Goal: Task Accomplishment & Management: Use online tool/utility

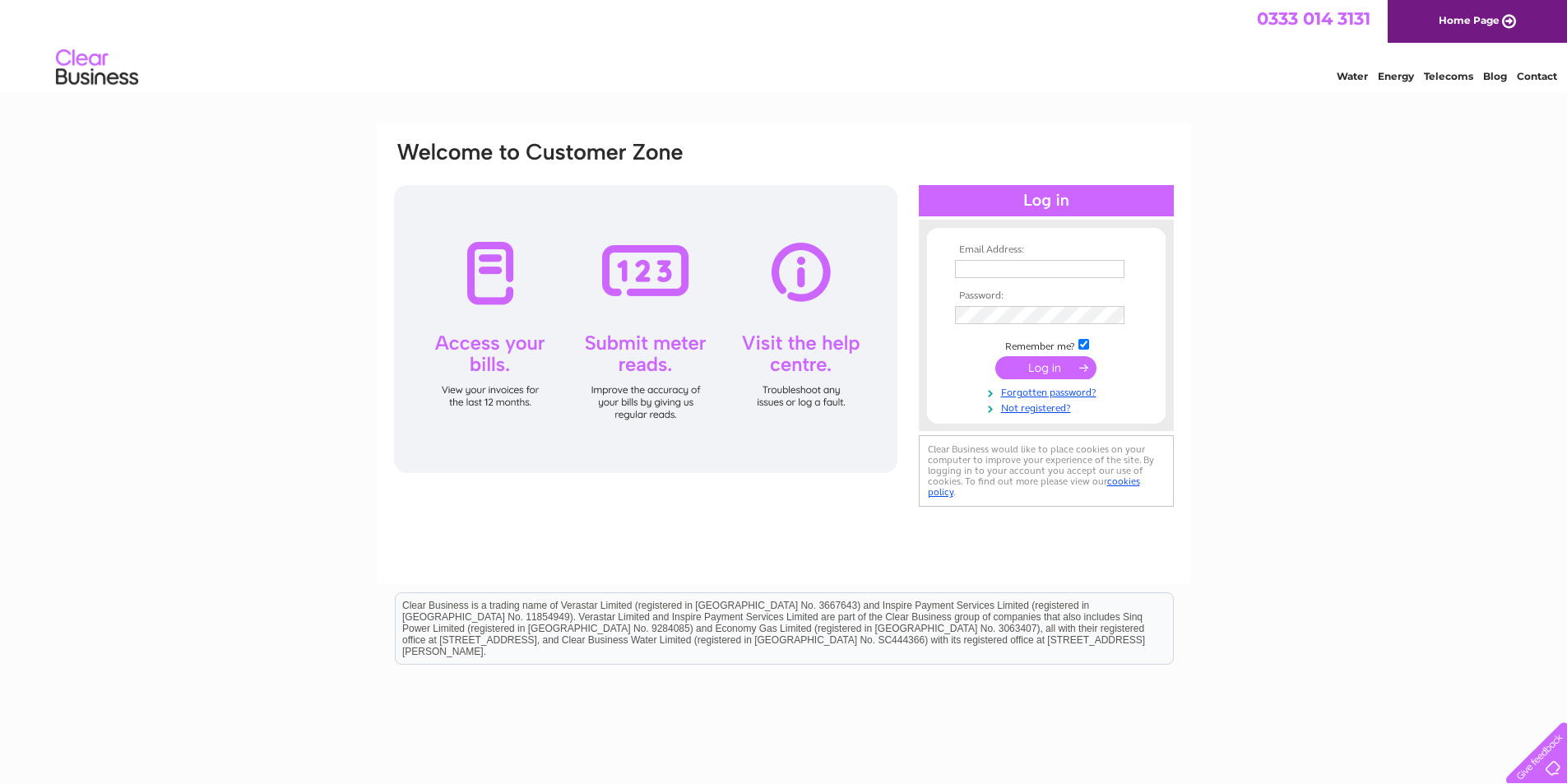
type input "heavennhelltattoos@hotmail.co.uk"
click at [1044, 366] on input "submit" at bounding box center [1046, 368] width 101 height 23
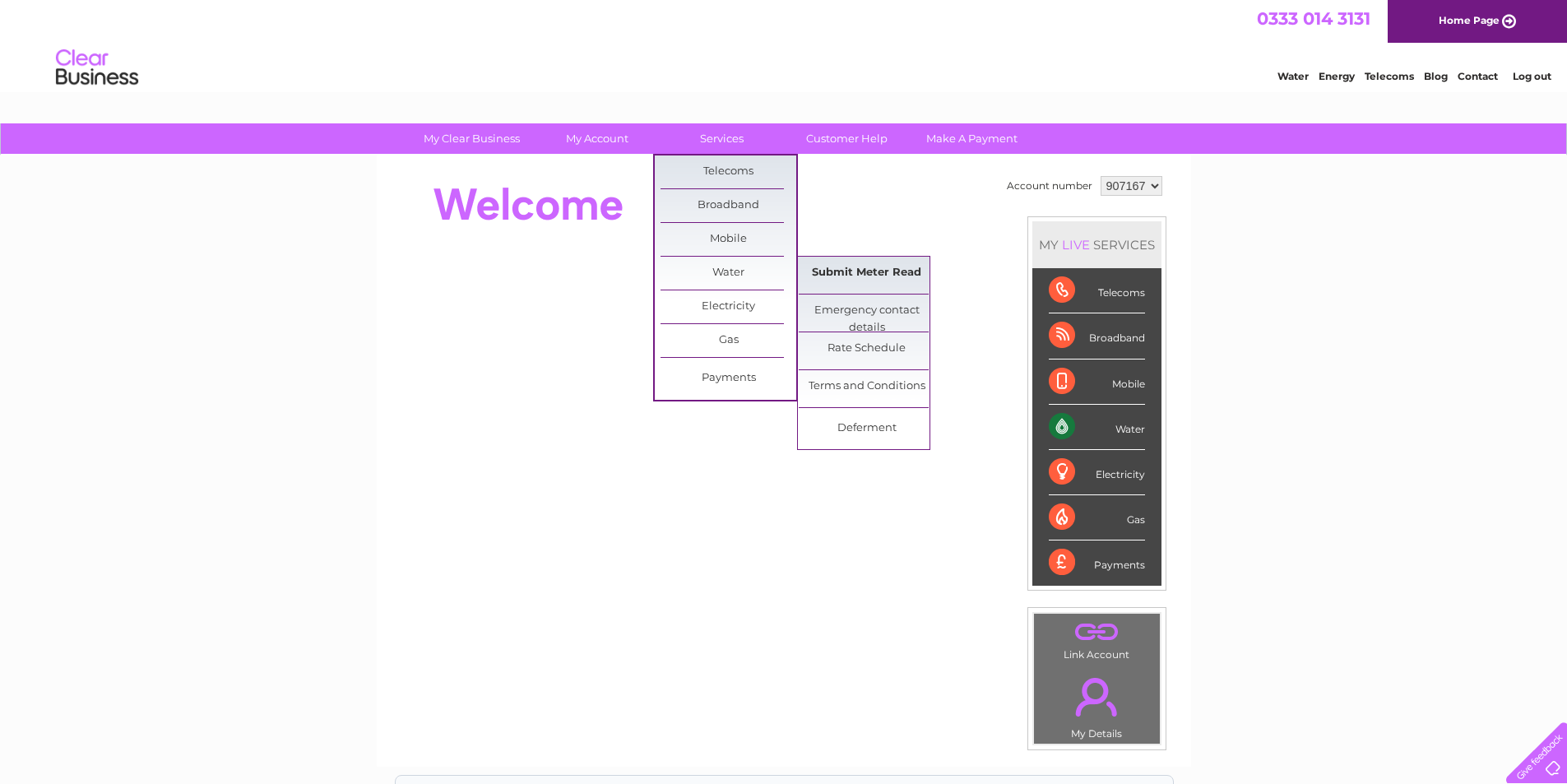
click at [850, 284] on link "Submit Meter Read" at bounding box center [866, 273] width 135 height 33
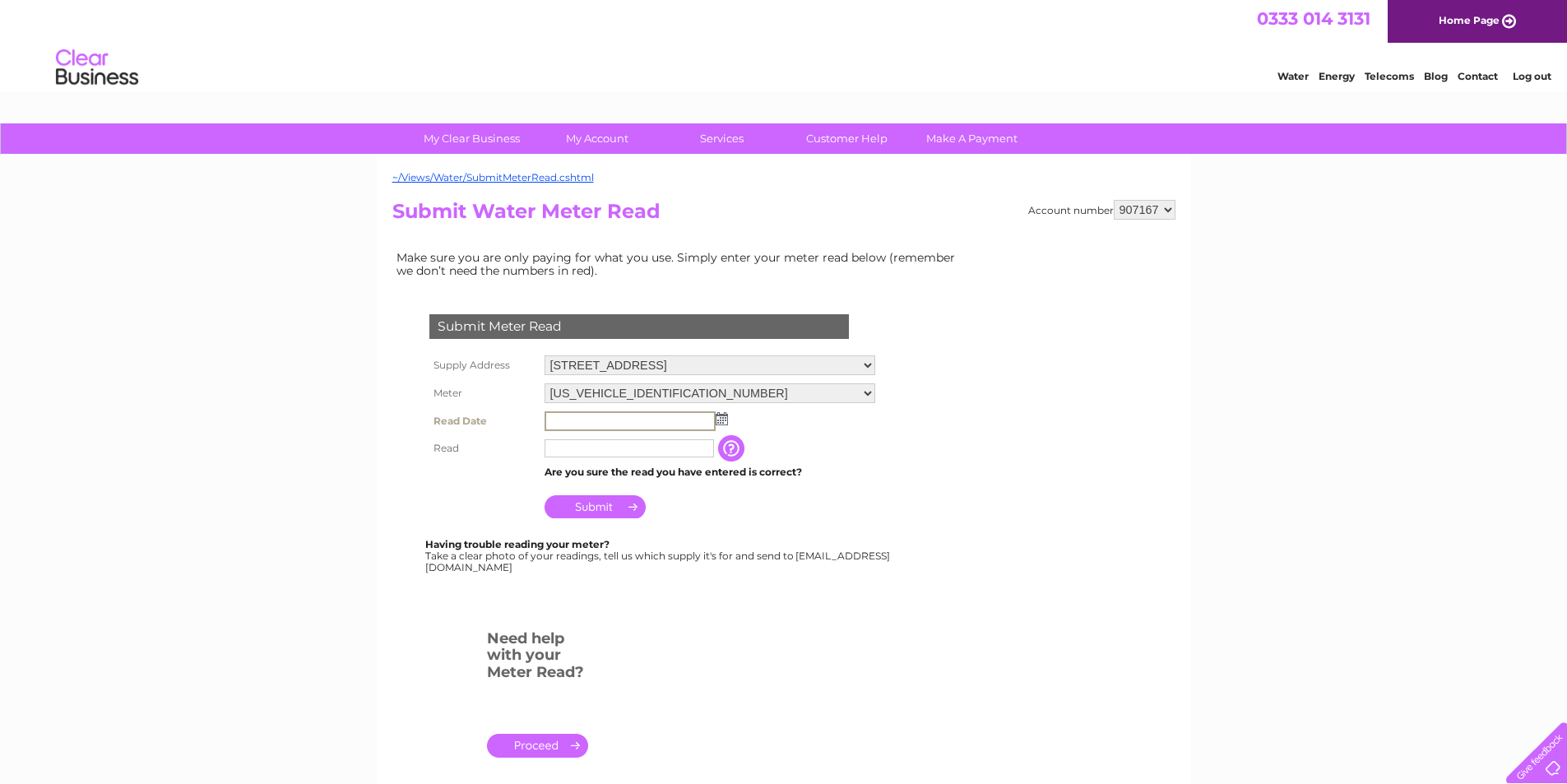
click at [630, 416] on input "text" at bounding box center [630, 420] width 171 height 20
click at [721, 421] on img at bounding box center [722, 418] width 12 height 13
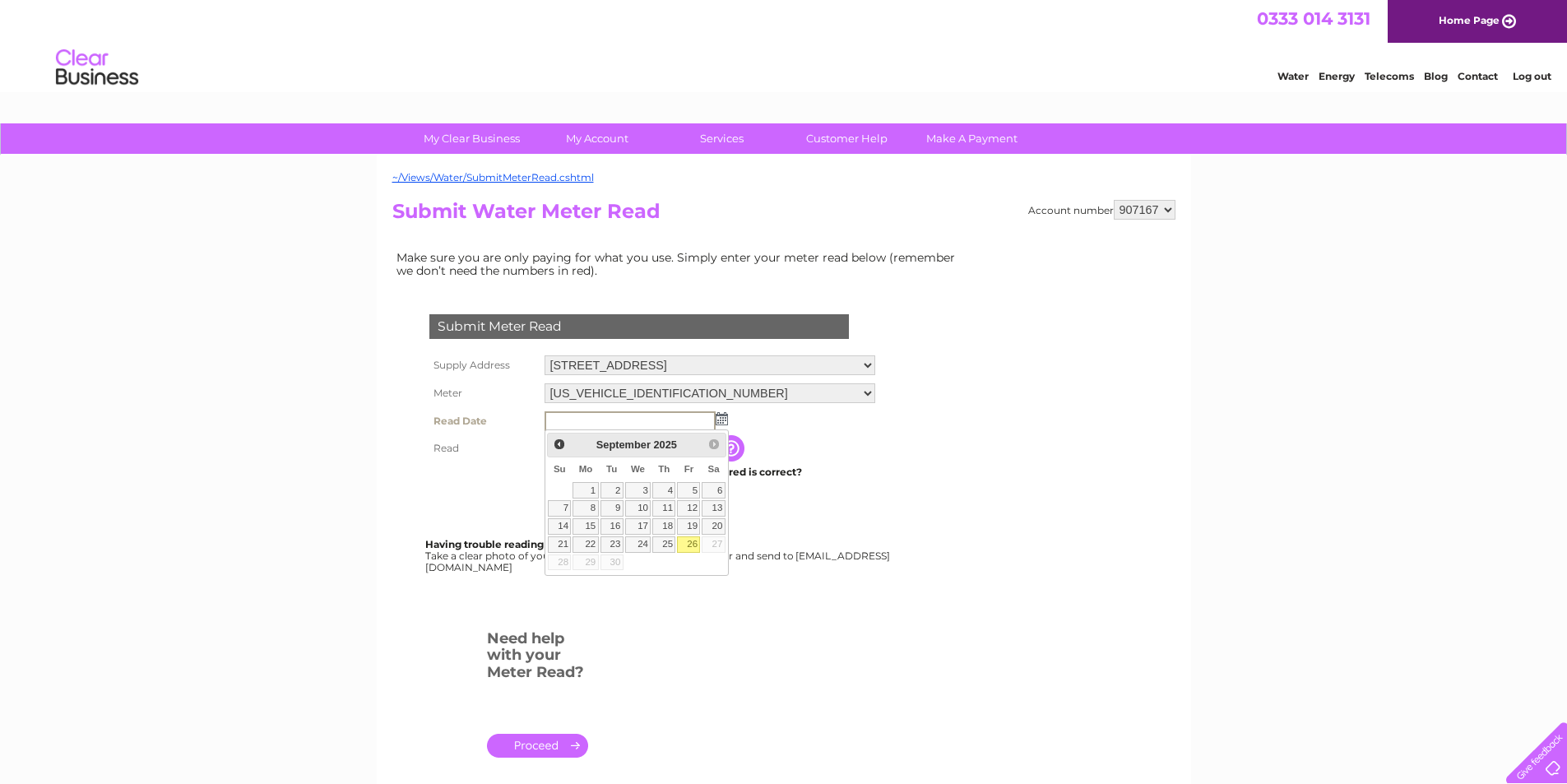
click at [692, 542] on link "26" at bounding box center [688, 544] width 23 height 16
type input "2025/09/26"
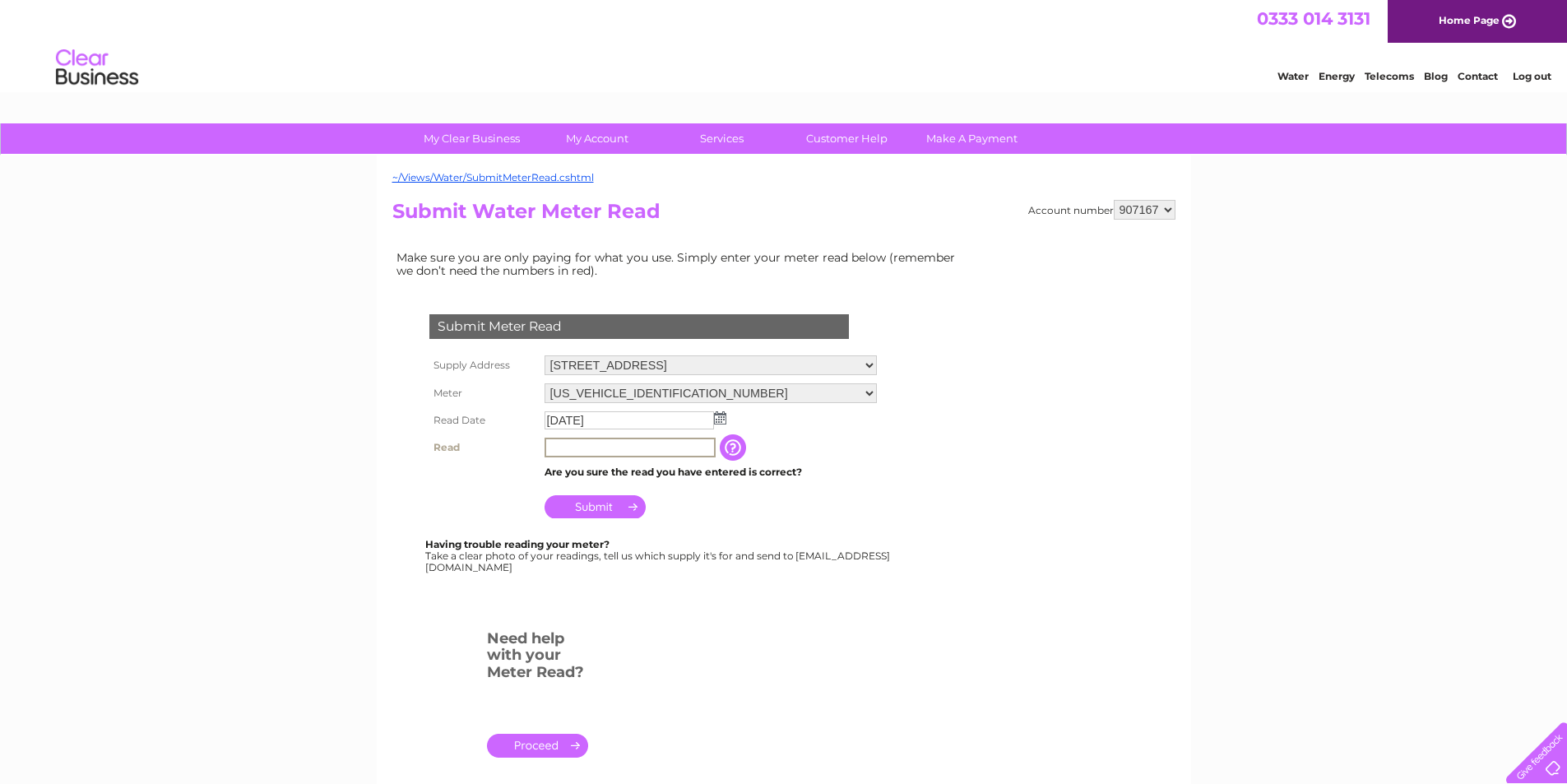
click at [623, 452] on input "text" at bounding box center [630, 447] width 171 height 20
type input "00282"
click at [580, 509] on input "Submit" at bounding box center [594, 507] width 101 height 23
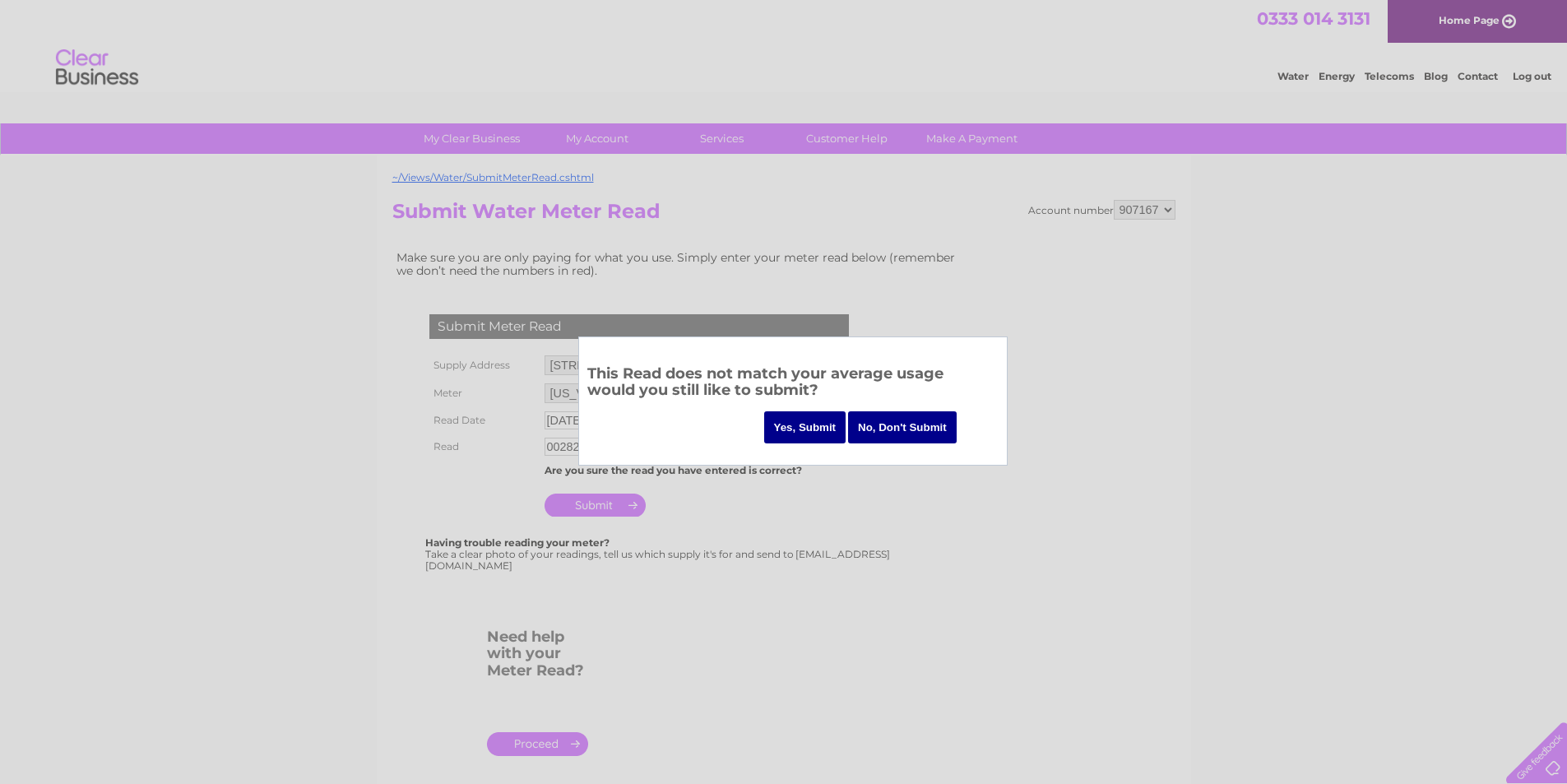
click at [826, 422] on input "Yes, Submit" at bounding box center [806, 426] width 83 height 32
